Goal: Information Seeking & Learning: Learn about a topic

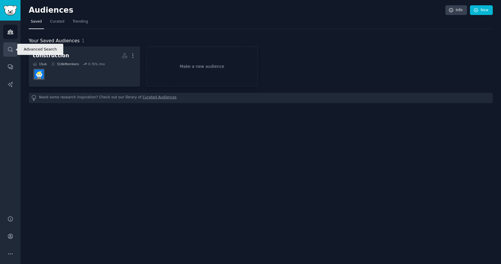
click at [9, 45] on link "Search" at bounding box center [10, 49] width 14 height 14
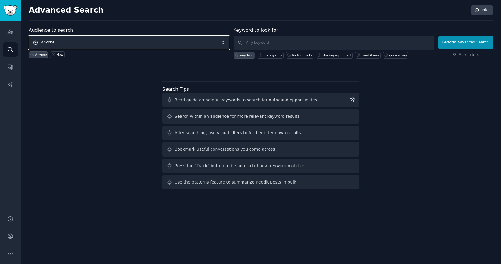
click at [165, 48] on span "Anyone" at bounding box center [129, 42] width 201 height 13
click at [165, 46] on span "Anyone" at bounding box center [129, 42] width 201 height 13
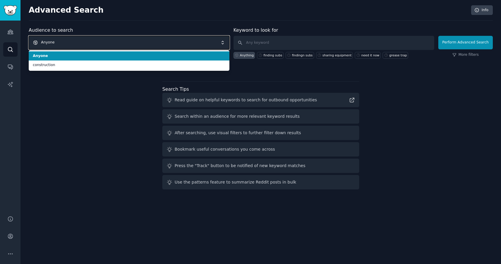
click at [165, 46] on span "Anyone" at bounding box center [129, 42] width 201 height 13
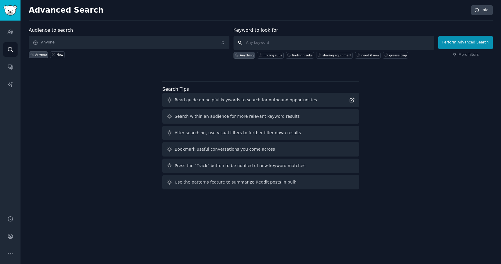
click at [278, 43] on input "text" at bounding box center [334, 43] width 201 height 14
type input "land disturbance permit"
click button "Perform Advanced Search" at bounding box center [466, 42] width 55 height 13
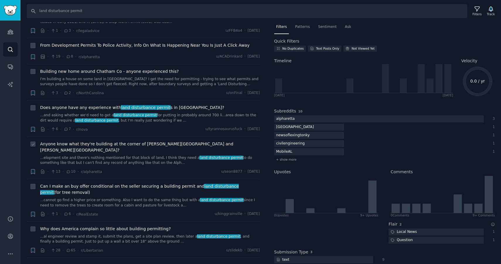
scroll to position [208, 0]
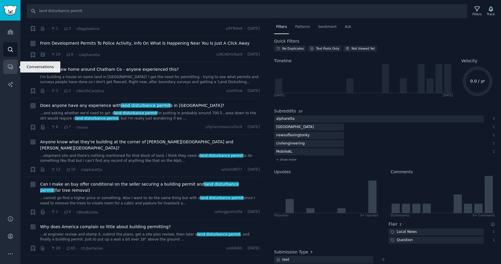
click at [12, 67] on icon "Sidebar" at bounding box center [10, 67] width 6 height 6
